Goal: Task Accomplishment & Management: Manage account settings

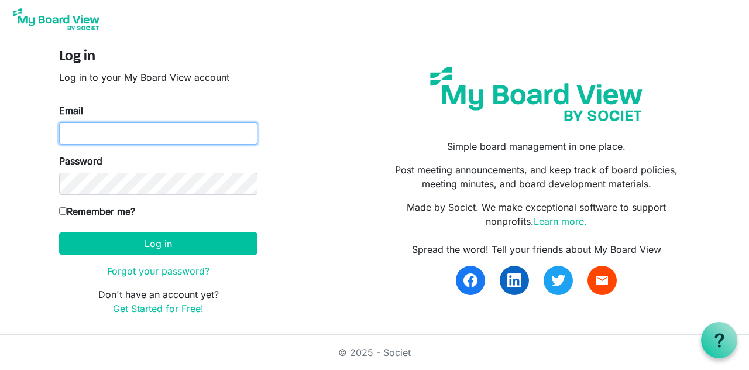
click at [138, 136] on input "Email" at bounding box center [158, 133] width 198 height 22
type input "[EMAIL_ADDRESS][DOMAIN_NAME]"
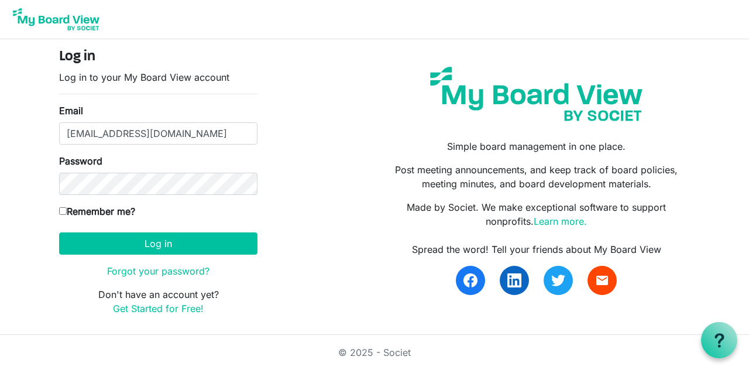
click at [59, 232] on button "Log in" at bounding box center [158, 243] width 198 height 22
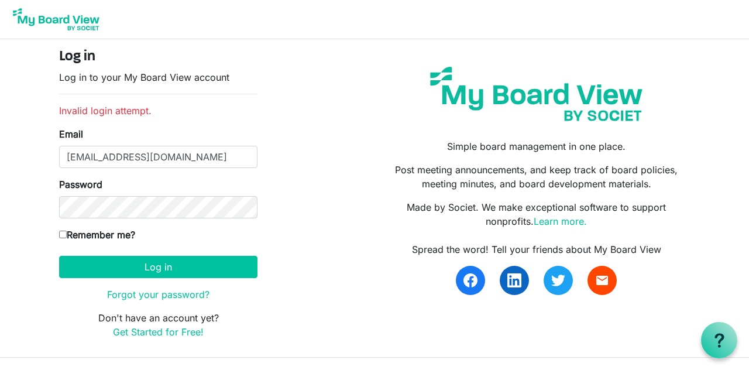
click at [60, 235] on input "Remember me?" at bounding box center [63, 235] width 8 height 8
checkbox input "true"
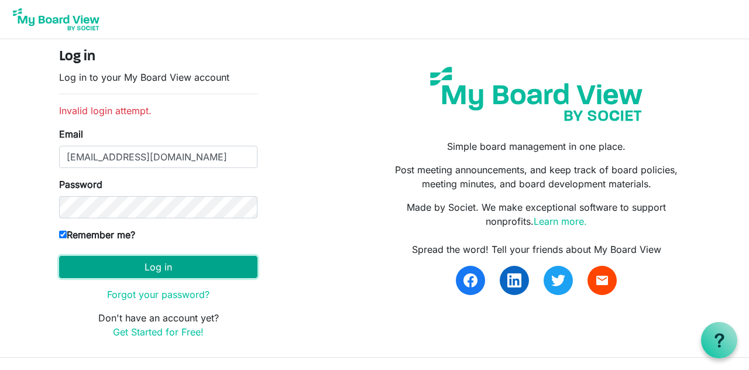
click at [102, 274] on button "Log in" at bounding box center [158, 267] width 198 height 22
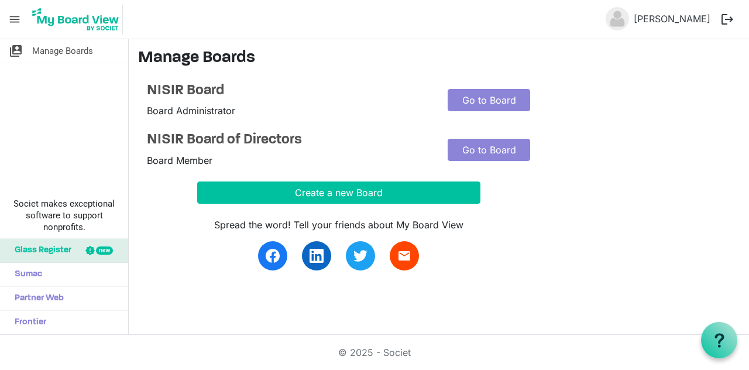
click at [606, 20] on img at bounding box center [617, 18] width 23 height 23
click at [629, 24] on link "John Lukonde Chongo" at bounding box center [672, 18] width 86 height 23
click at [645, 21] on link "John Lukonde Chongo" at bounding box center [672, 18] width 86 height 23
click at [15, 61] on span "switch_account" at bounding box center [16, 50] width 14 height 23
click at [678, 30] on link "[PERSON_NAME]" at bounding box center [672, 18] width 86 height 23
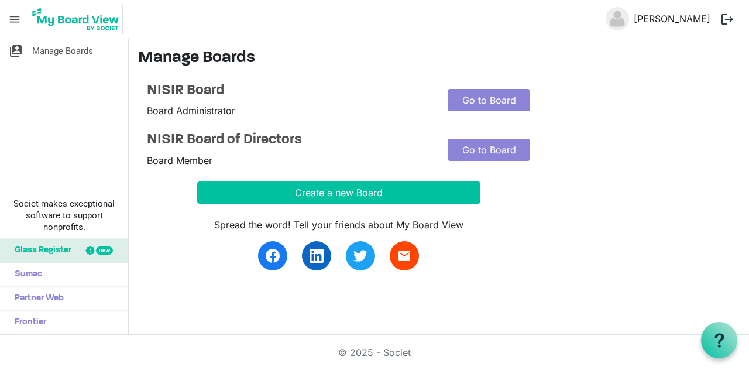
click at [656, 25] on link "John Lukonde Chongo" at bounding box center [672, 18] width 86 height 23
click at [730, 26] on button "logout" at bounding box center [727, 19] width 25 height 25
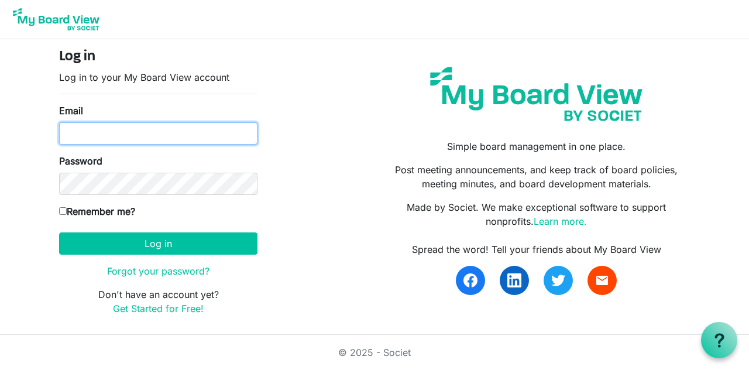
click at [88, 136] on input "Email" at bounding box center [158, 133] width 198 height 22
type input "[EMAIL_ADDRESS][DOMAIN_NAME]"
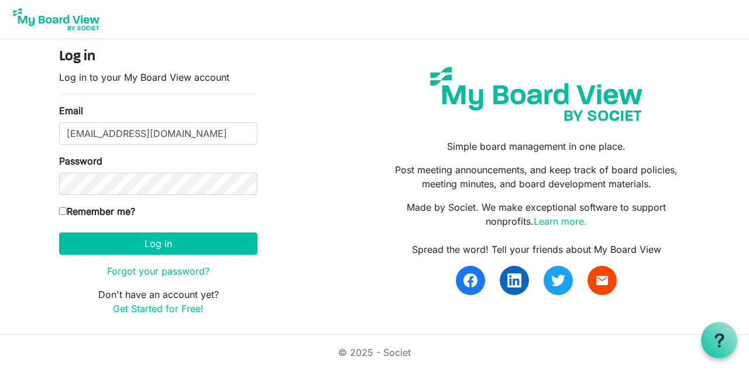
click at [59, 232] on button "Log in" at bounding box center [158, 243] width 198 height 22
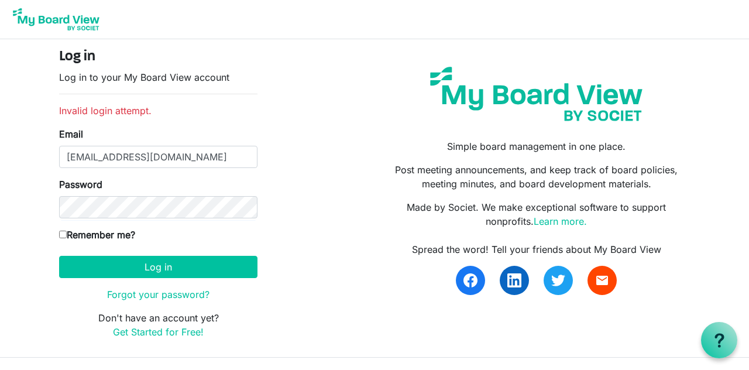
click at [66, 233] on input "Remember me?" at bounding box center [63, 235] width 8 height 8
click at [66, 231] on input "Remember me?" at bounding box center [63, 235] width 8 height 8
checkbox input "true"
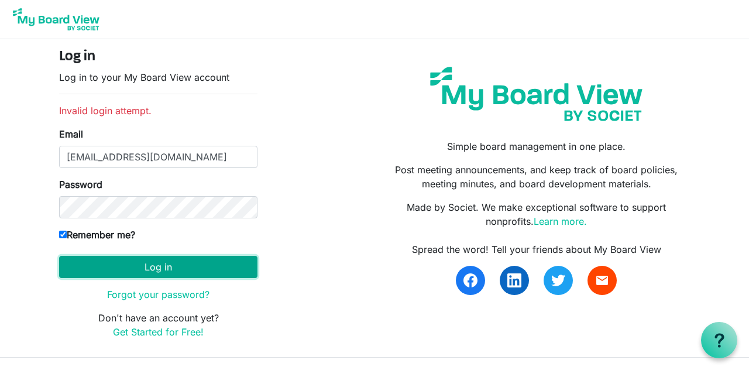
click at [113, 271] on button "Log in" at bounding box center [158, 267] width 198 height 22
